Goal: Task Accomplishment & Management: Use online tool/utility

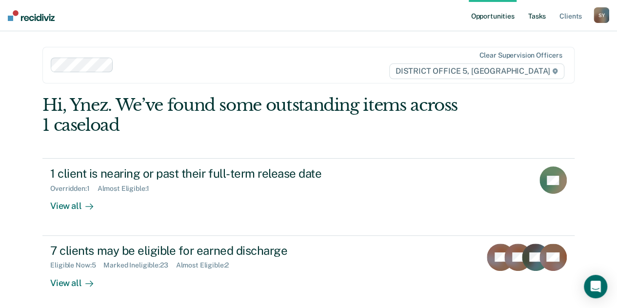
click at [543, 15] on link "Tasks" at bounding box center [537, 15] width 21 height 31
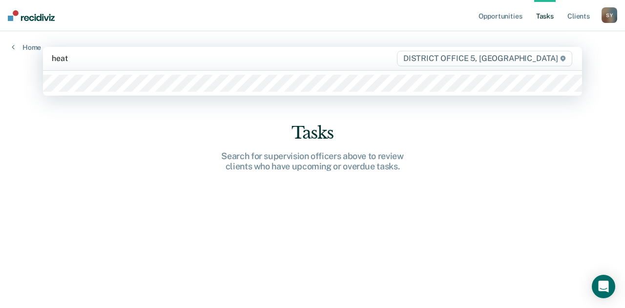
type input "heath"
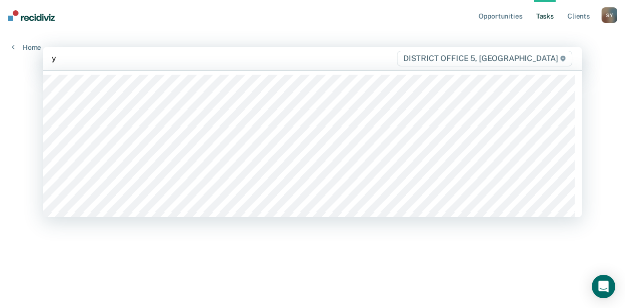
type input "yn"
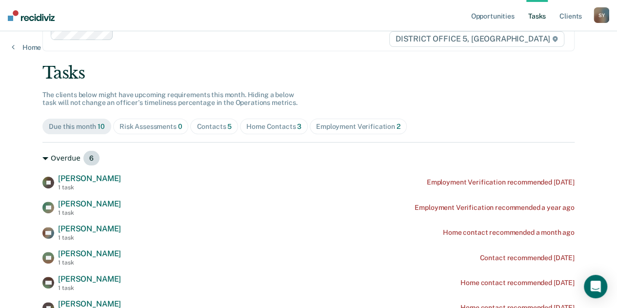
scroll to position [25, 0]
